Goal: Task Accomplishment & Management: Use online tool/utility

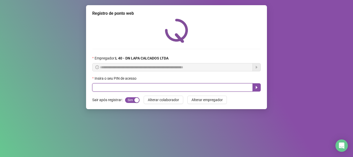
click at [123, 89] on input "text" at bounding box center [172, 87] width 160 height 8
type input "*****"
click at [255, 86] on icon "caret-right" at bounding box center [256, 87] width 4 height 4
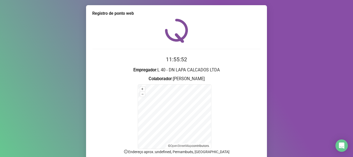
scroll to position [43, 0]
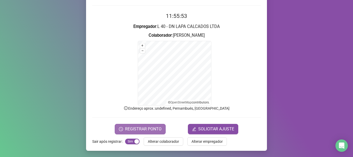
click at [134, 128] on span "REGISTRAR PONTO" at bounding box center [143, 129] width 36 height 6
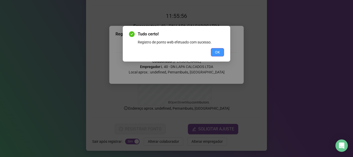
click at [217, 50] on button "OK" at bounding box center [217, 52] width 13 height 8
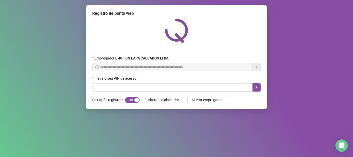
scroll to position [0, 0]
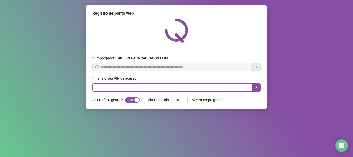
click at [173, 88] on input "text" at bounding box center [172, 87] width 160 height 8
type input "*****"
click at [257, 89] on icon "caret-right" at bounding box center [256, 87] width 4 height 4
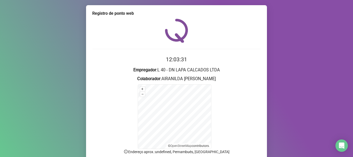
scroll to position [43, 0]
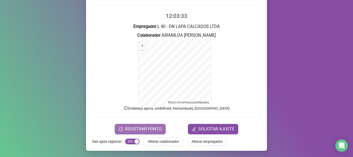
click at [144, 130] on span "REGISTRAR PONTO" at bounding box center [143, 129] width 36 height 6
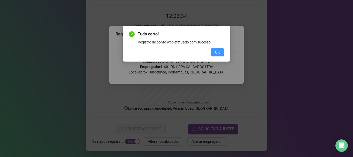
click at [222, 51] on button "OK" at bounding box center [217, 52] width 13 height 8
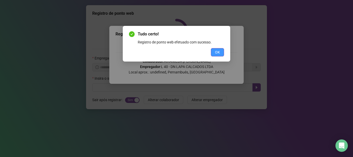
scroll to position [0, 0]
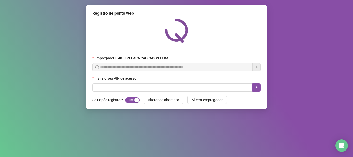
click at [148, 81] on div "Insira o seu PIN de acesso" at bounding box center [176, 79] width 168 height 8
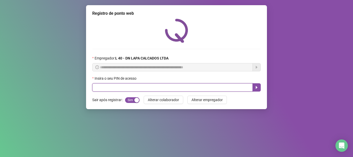
click at [147, 83] on input "text" at bounding box center [172, 87] width 160 height 8
type input "*****"
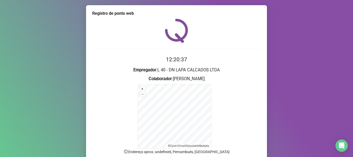
scroll to position [43, 0]
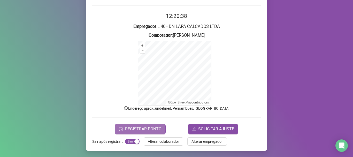
click at [142, 133] on button "REGISTRAR PONTO" at bounding box center [140, 129] width 51 height 10
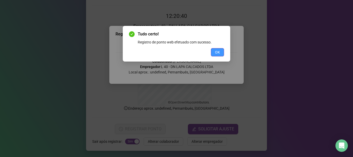
click at [217, 55] on button "OK" at bounding box center [217, 52] width 13 height 8
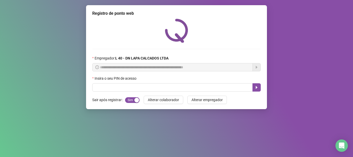
scroll to position [0, 0]
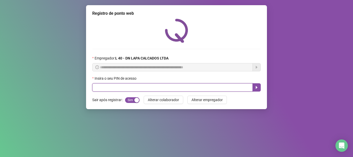
click at [108, 86] on input "text" at bounding box center [172, 87] width 160 height 8
type input "*****"
click at [256, 87] on icon "caret-right" at bounding box center [257, 87] width 2 height 3
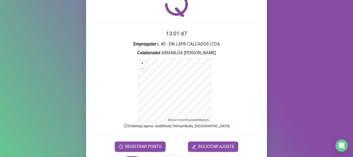
scroll to position [43, 0]
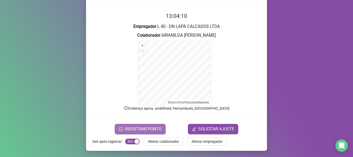
click at [136, 128] on span "REGISTRAR PONTO" at bounding box center [143, 129] width 36 height 6
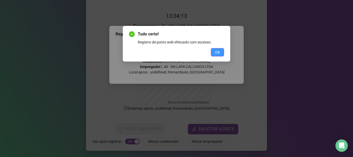
click at [219, 51] on span "OK" at bounding box center [217, 52] width 5 height 6
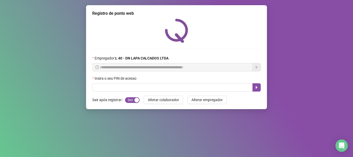
scroll to position [0, 0]
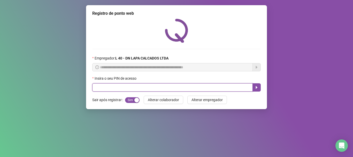
click at [138, 85] on input "text" at bounding box center [172, 87] width 160 height 8
type input "*****"
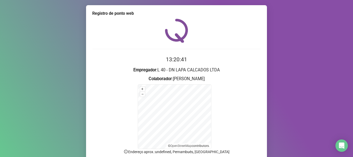
scroll to position [43, 0]
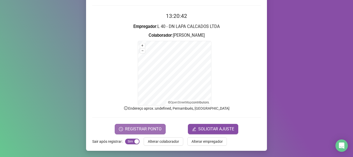
click at [149, 127] on span "REGISTRAR PONTO" at bounding box center [143, 129] width 36 height 6
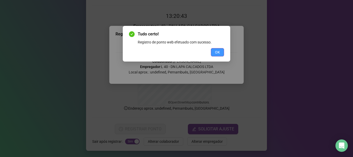
click at [218, 54] on span "OK" at bounding box center [217, 52] width 5 height 6
